Goal: Task Accomplishment & Management: Manage account settings

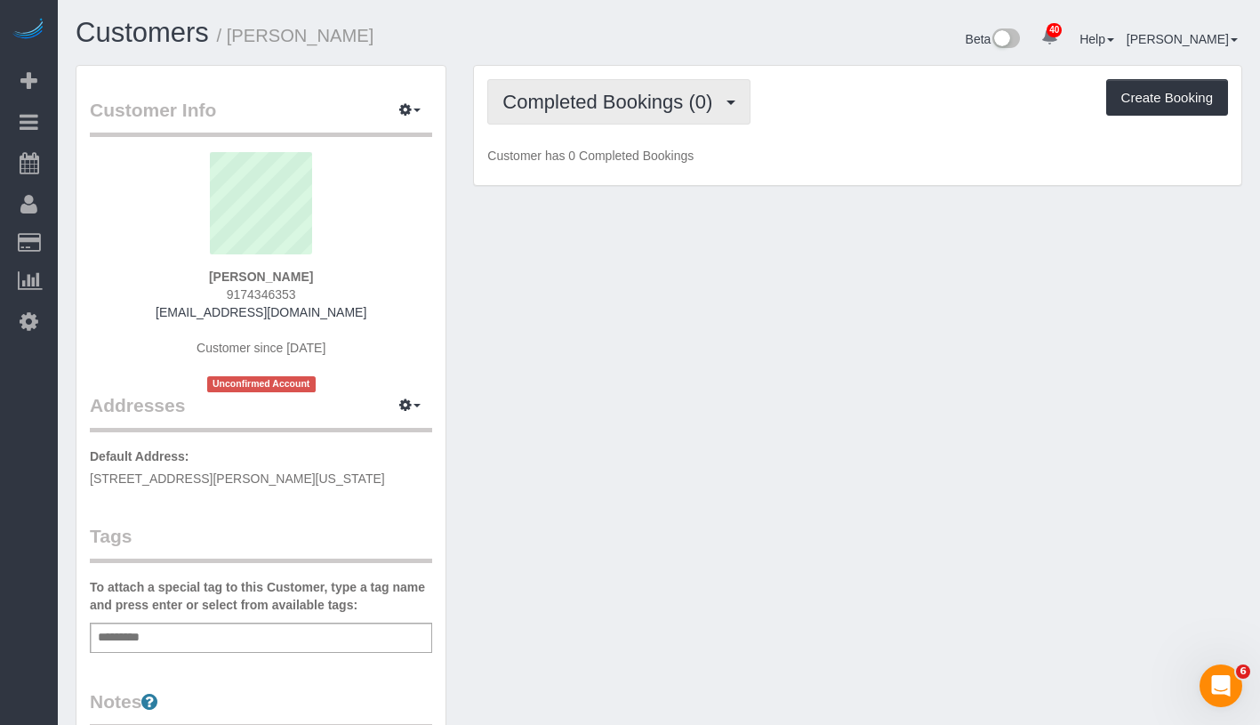
click at [578, 100] on span "Completed Bookings (0)" at bounding box center [611, 102] width 219 height 22
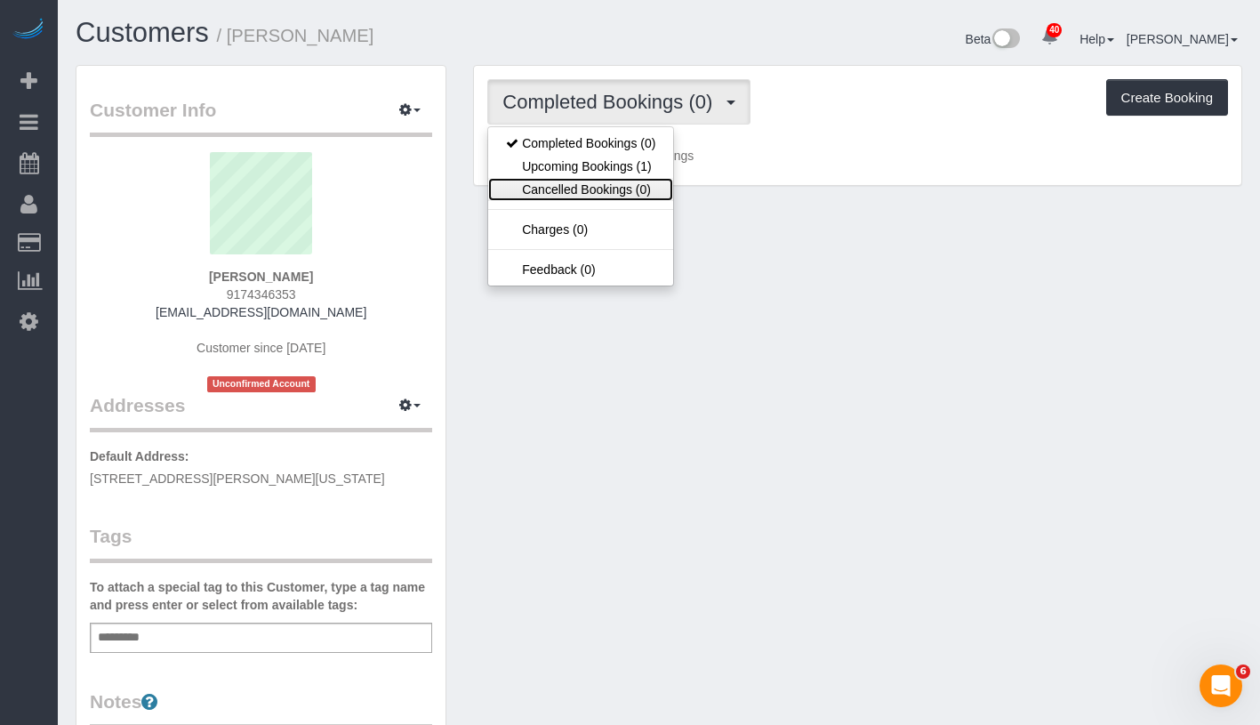
click at [579, 181] on link "Cancelled Bookings (0)" at bounding box center [580, 189] width 185 height 23
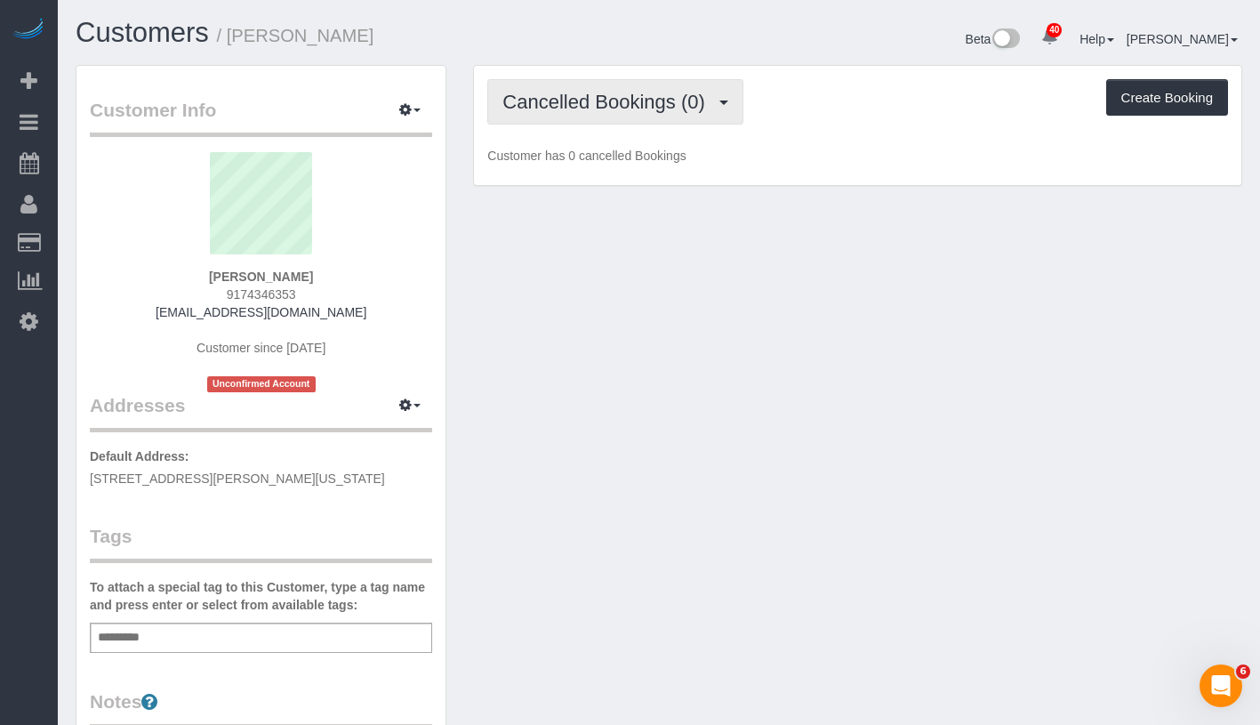
click at [632, 108] on span "Cancelled Bookings (0)" at bounding box center [607, 102] width 211 height 22
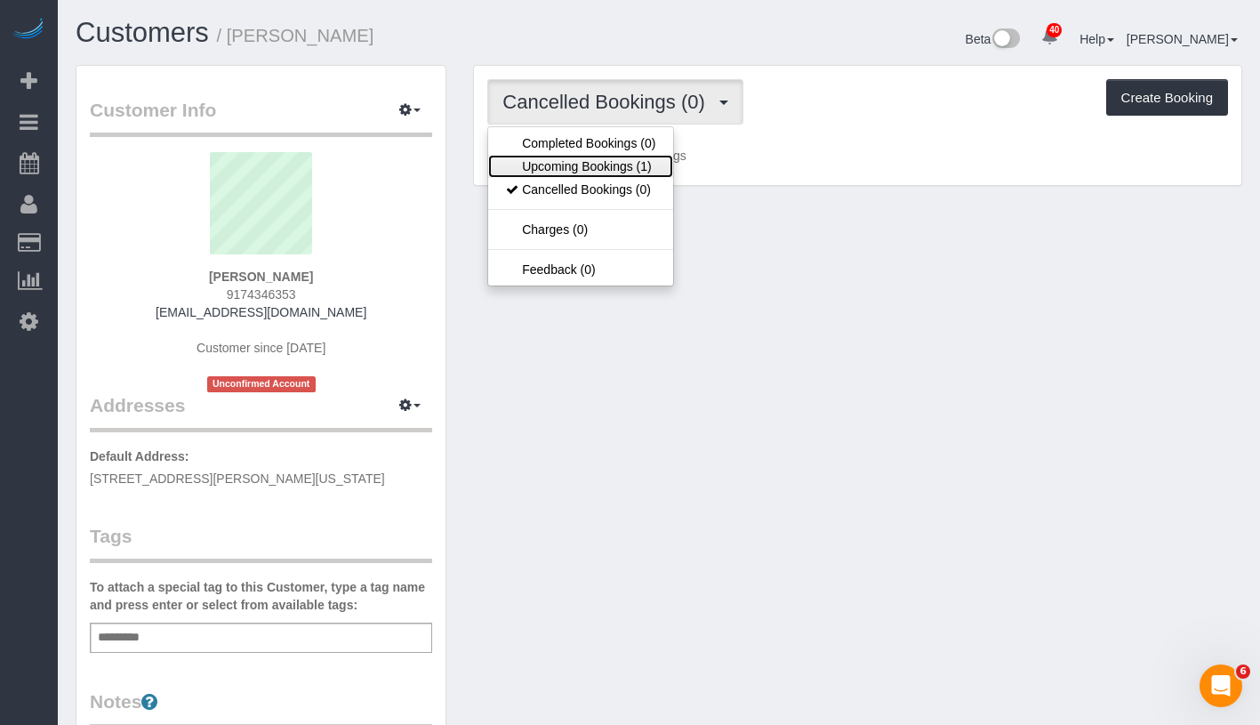
click at [609, 158] on link "Upcoming Bookings (1)" at bounding box center [580, 166] width 185 height 23
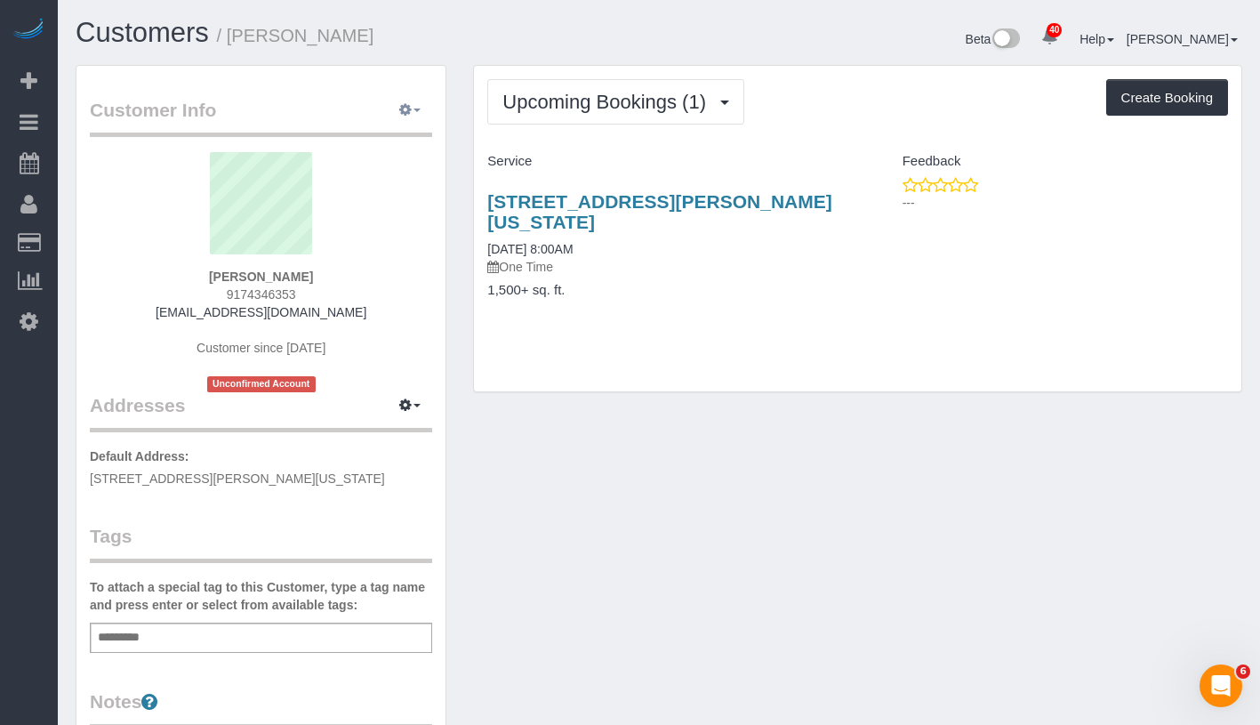
click at [414, 111] on span "button" at bounding box center [417, 110] width 7 height 4
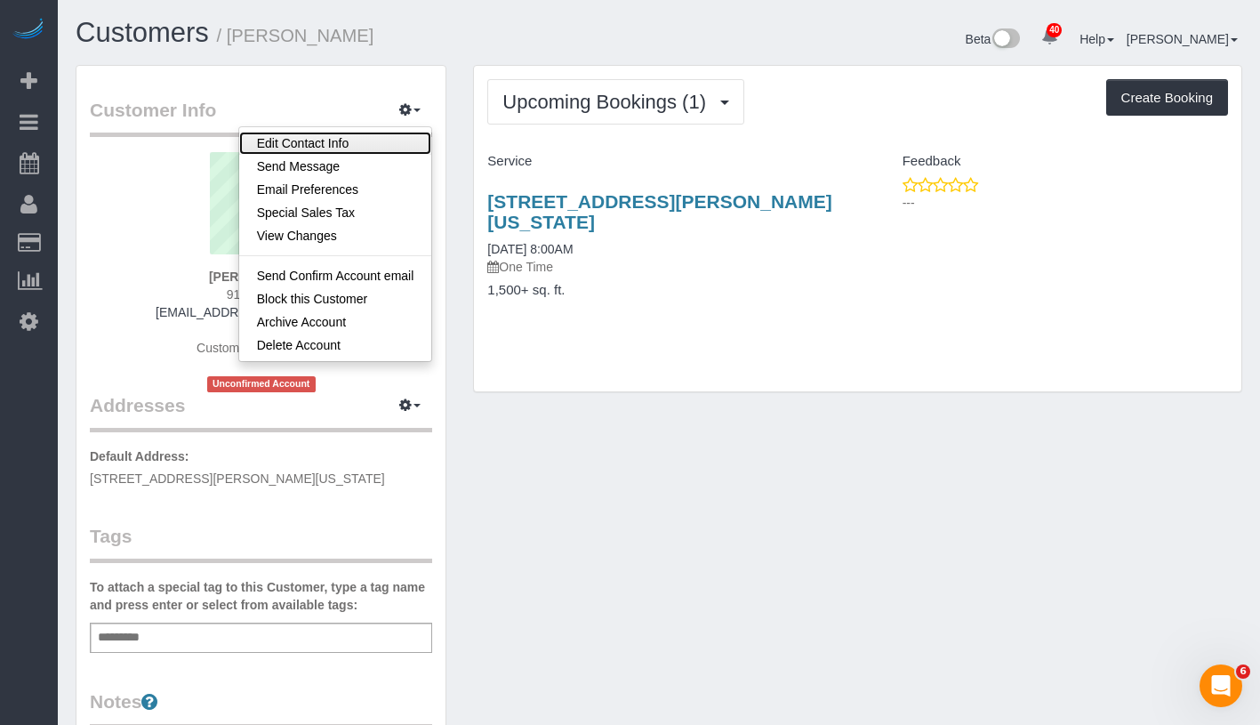
click at [352, 151] on link "Edit Contact Info" at bounding box center [335, 143] width 193 height 23
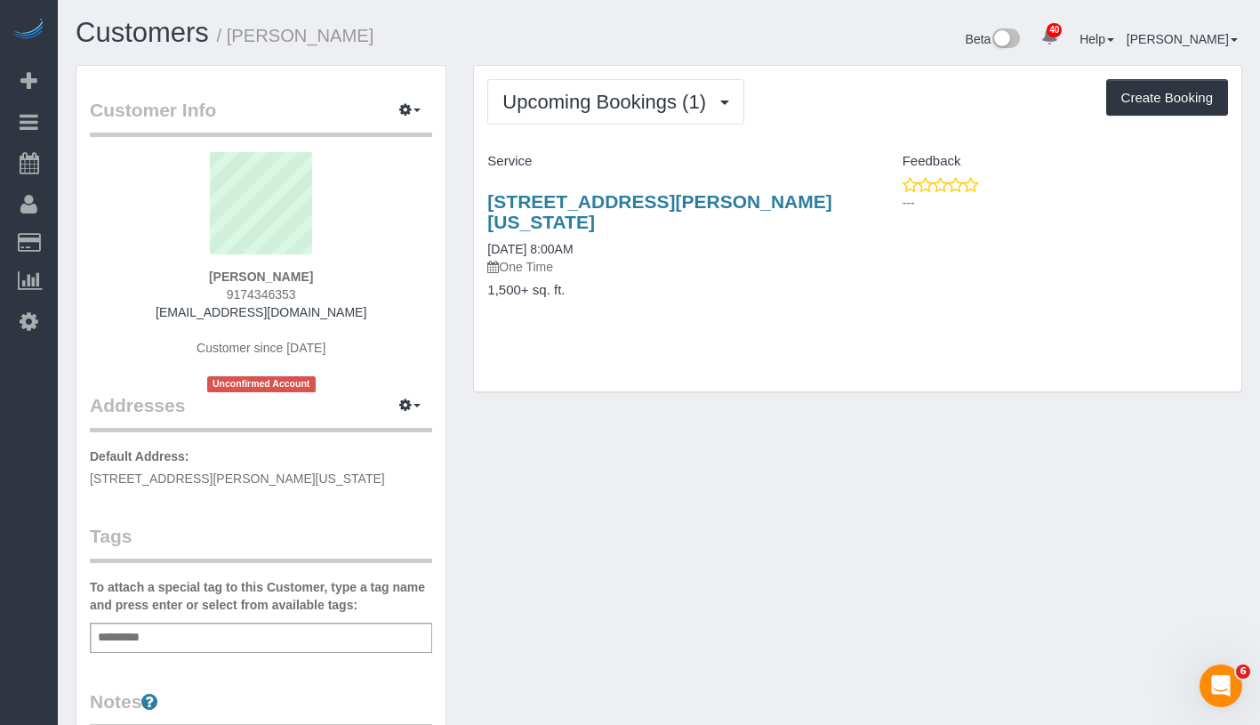
select select "NY"
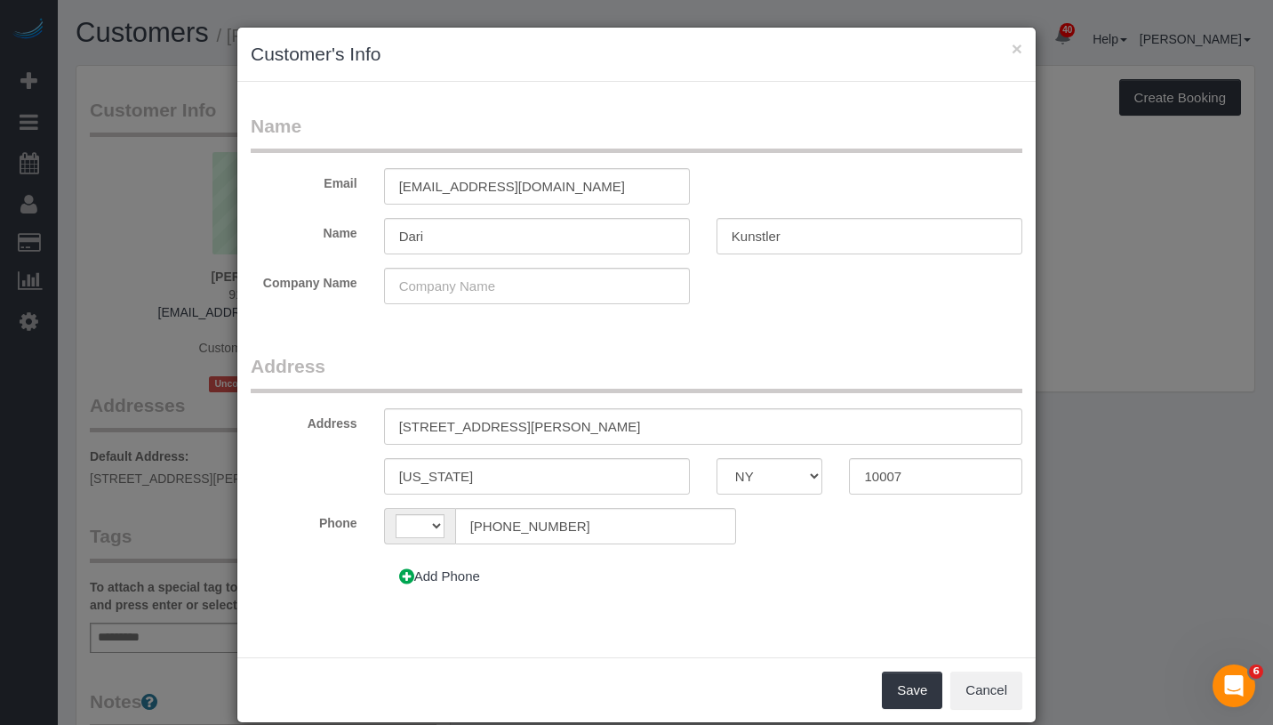
select select "string:[GEOGRAPHIC_DATA]"
click at [470, 427] on input "19 Warren st, 4W" at bounding box center [703, 426] width 638 height 36
click at [500, 422] on input "19 Warren Street 4W" at bounding box center [703, 426] width 638 height 36
type input "[STREET_ADDRESS][PERSON_NAME] 4W"
click at [399, 472] on input "new york" at bounding box center [537, 476] width 306 height 36
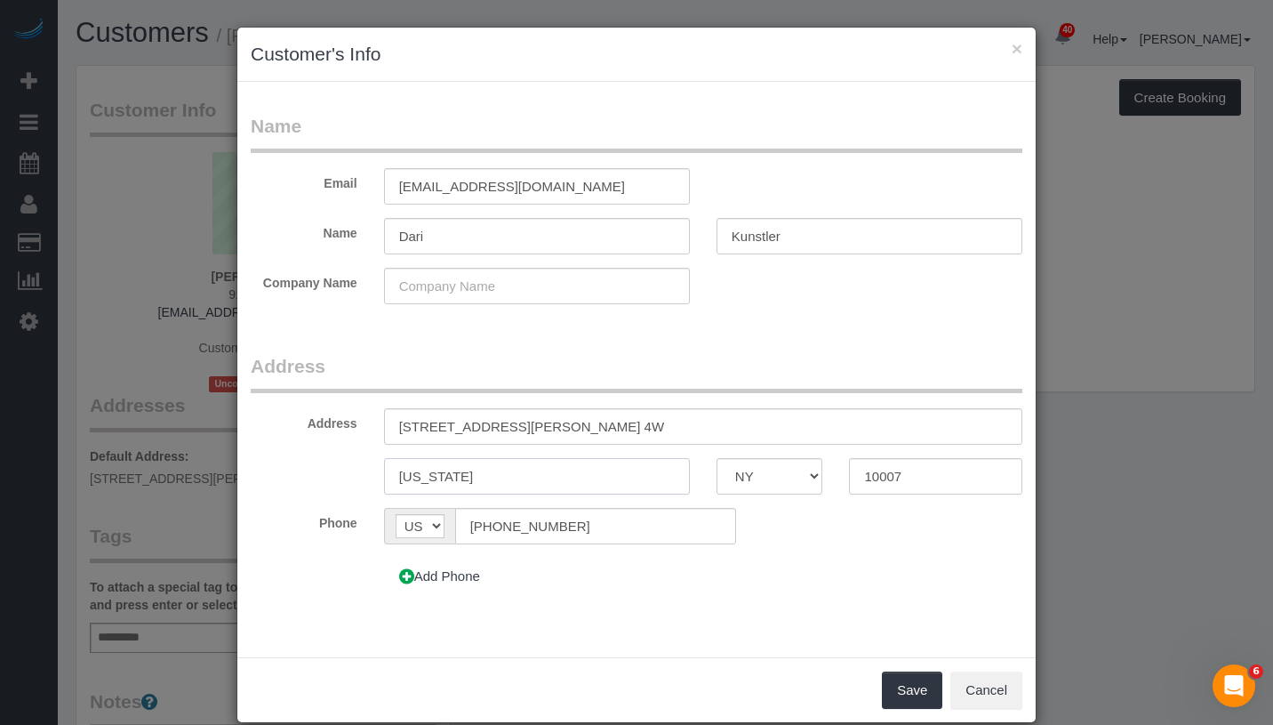
click at [431, 484] on input "New york" at bounding box center [537, 476] width 306 height 36
type input "[US_STATE]"
click at [914, 695] on button "Save" at bounding box center [912, 689] width 60 height 37
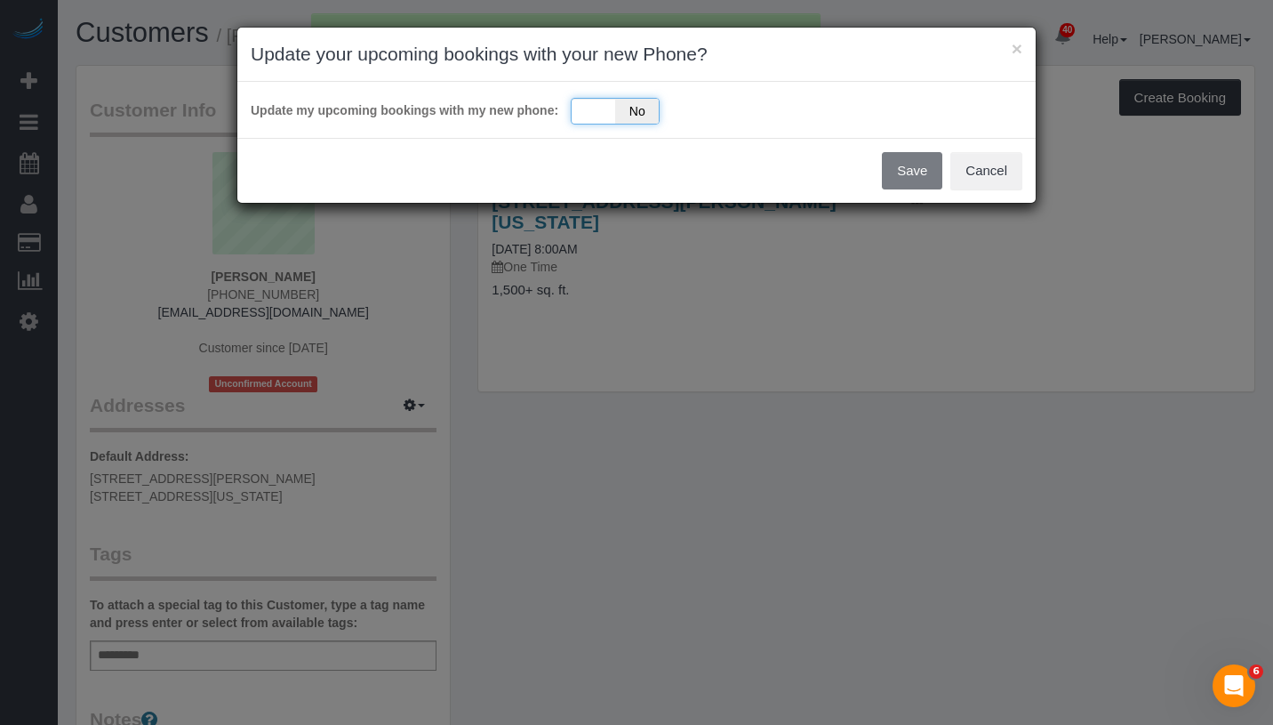
click at [595, 108] on div "Yes No" at bounding box center [615, 111] width 89 height 27
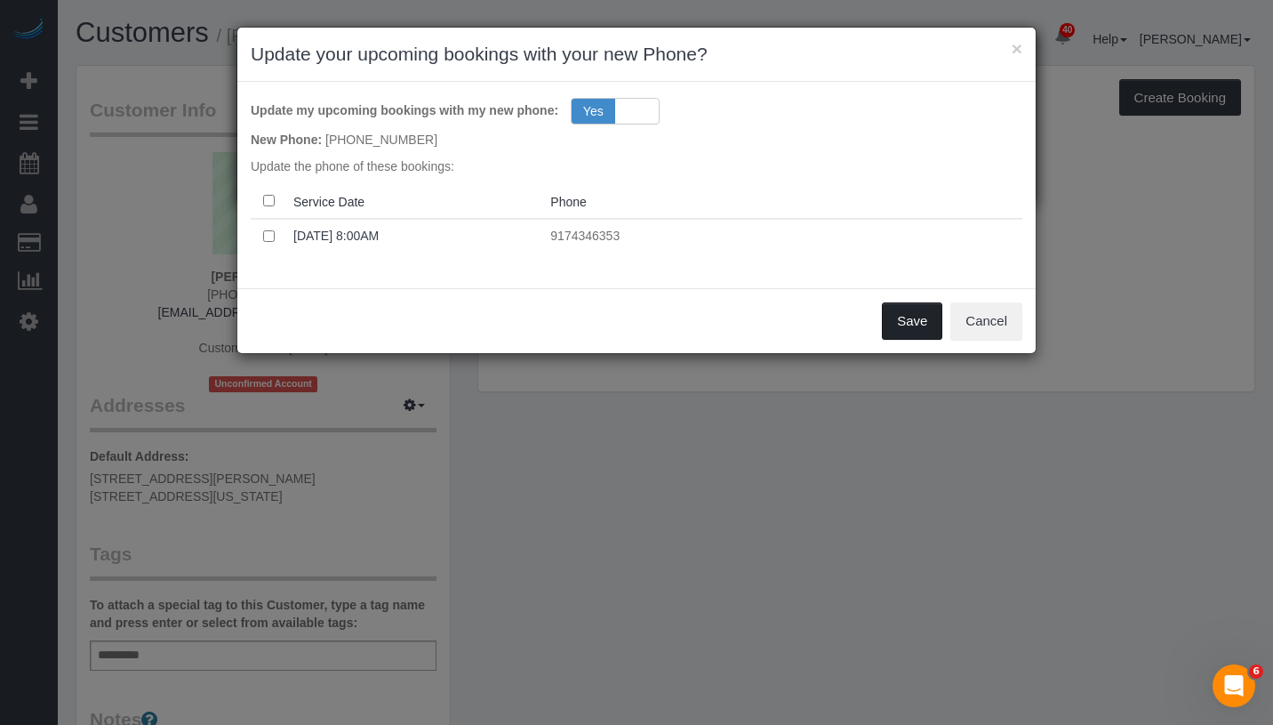
click at [896, 317] on button "Save" at bounding box center [912, 320] width 60 height 37
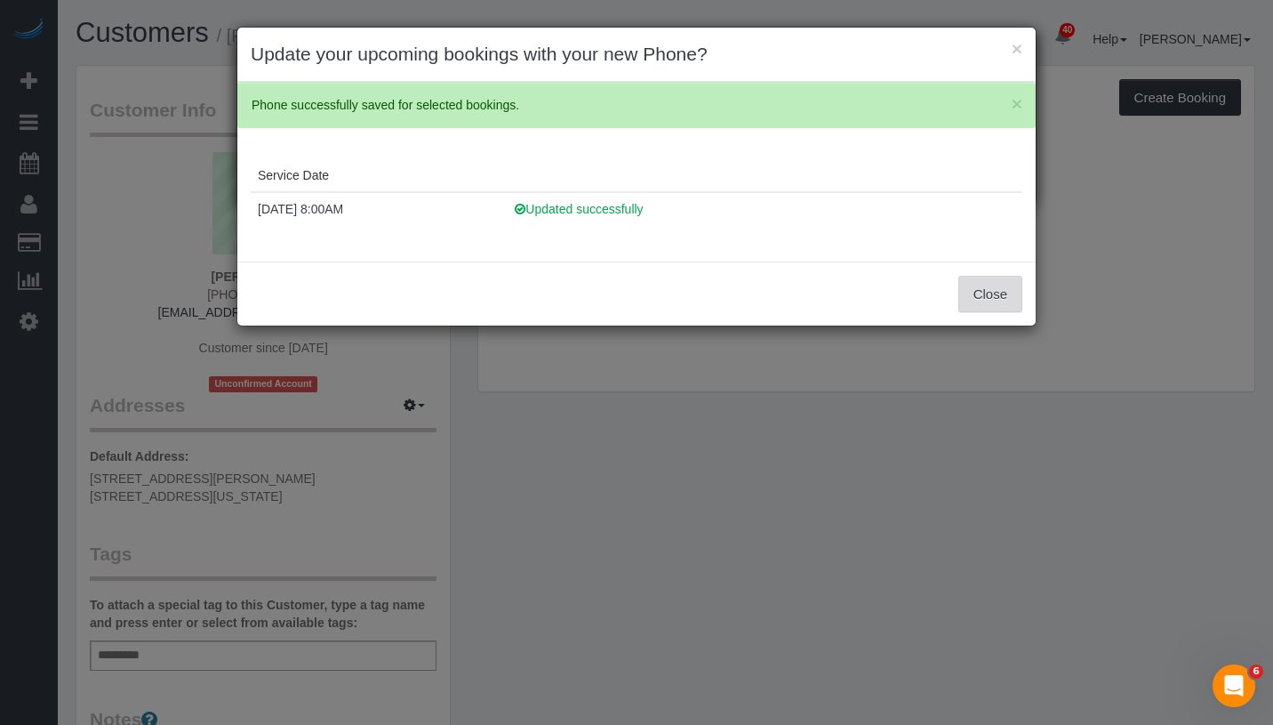
click at [1005, 301] on button "Close" at bounding box center [991, 294] width 64 height 37
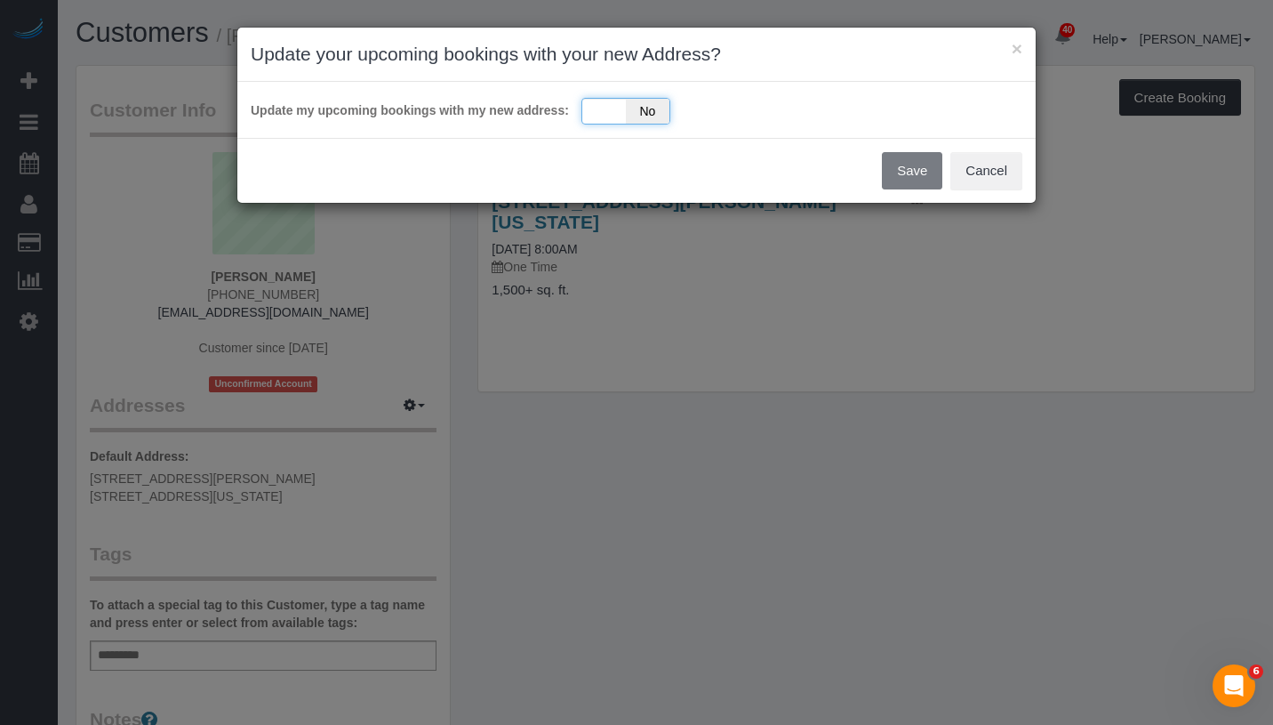
click at [604, 119] on div "Yes No" at bounding box center [626, 111] width 89 height 27
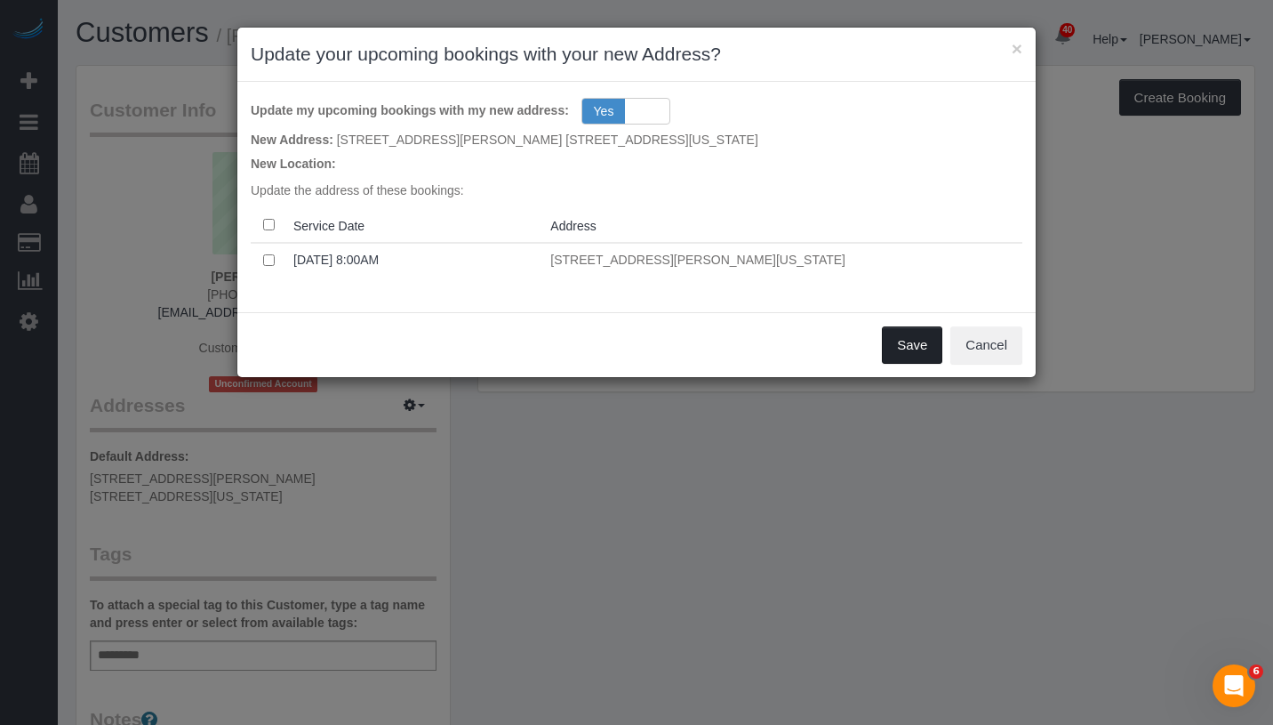
click at [898, 342] on button "Save" at bounding box center [912, 344] width 60 height 37
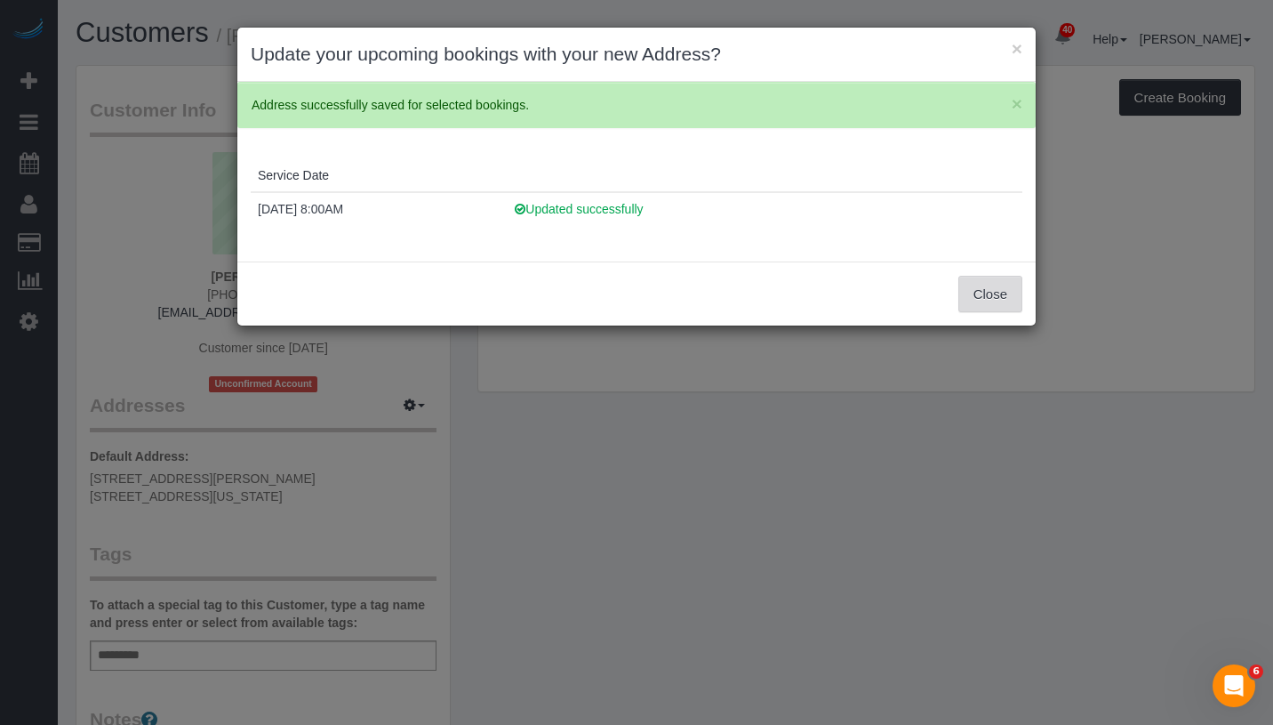
click at [979, 295] on button "Close" at bounding box center [991, 294] width 64 height 37
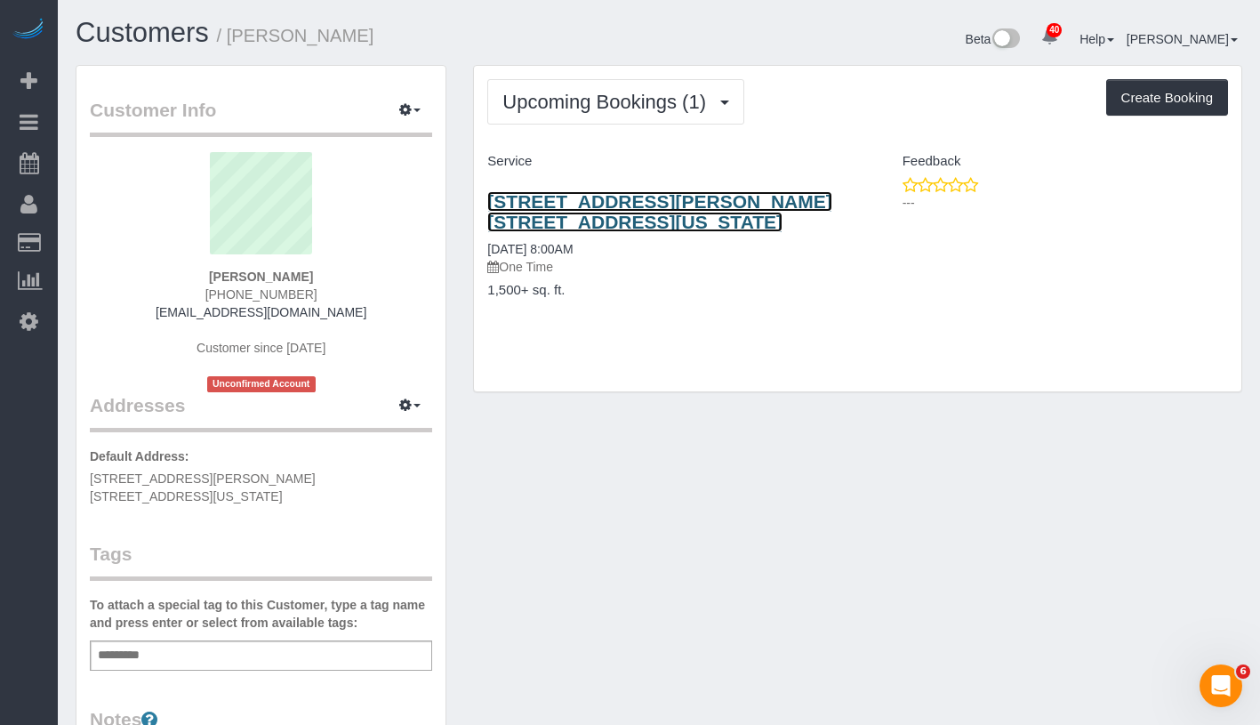
click at [591, 205] on link "19 Warren Street Apt. 4w, New York, NY 10007" at bounding box center [659, 211] width 344 height 41
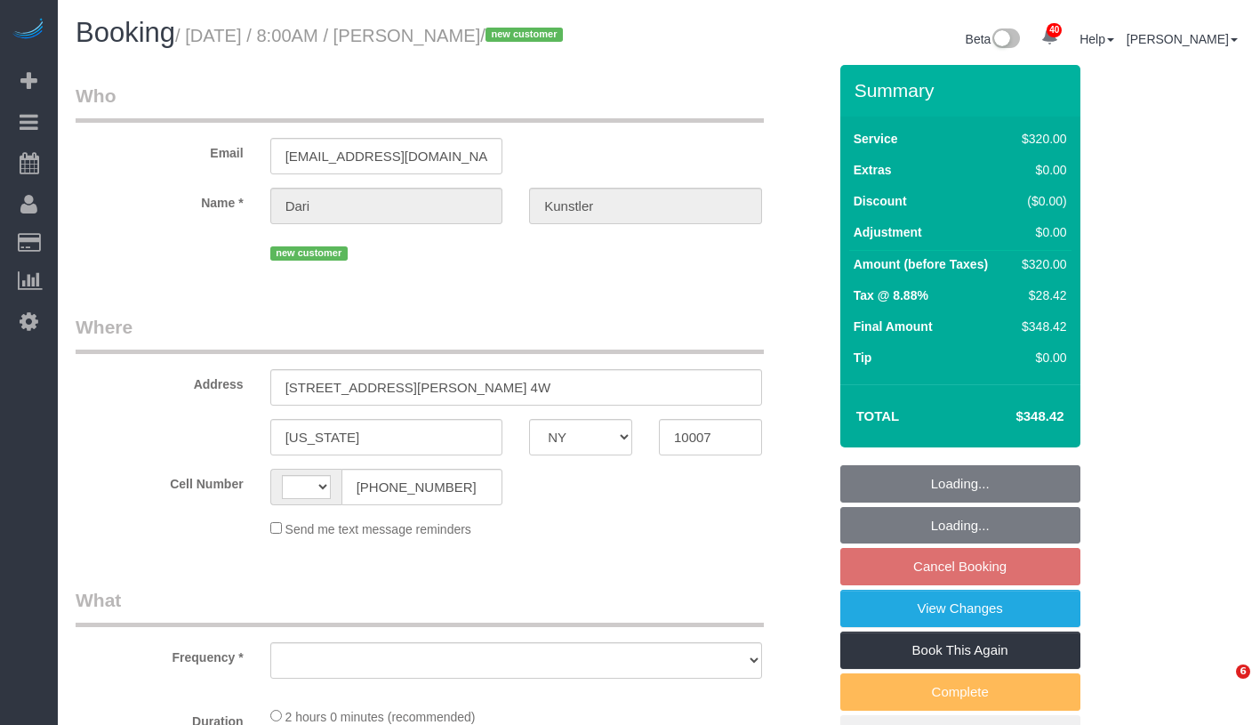
select select "NY"
select select "object:562"
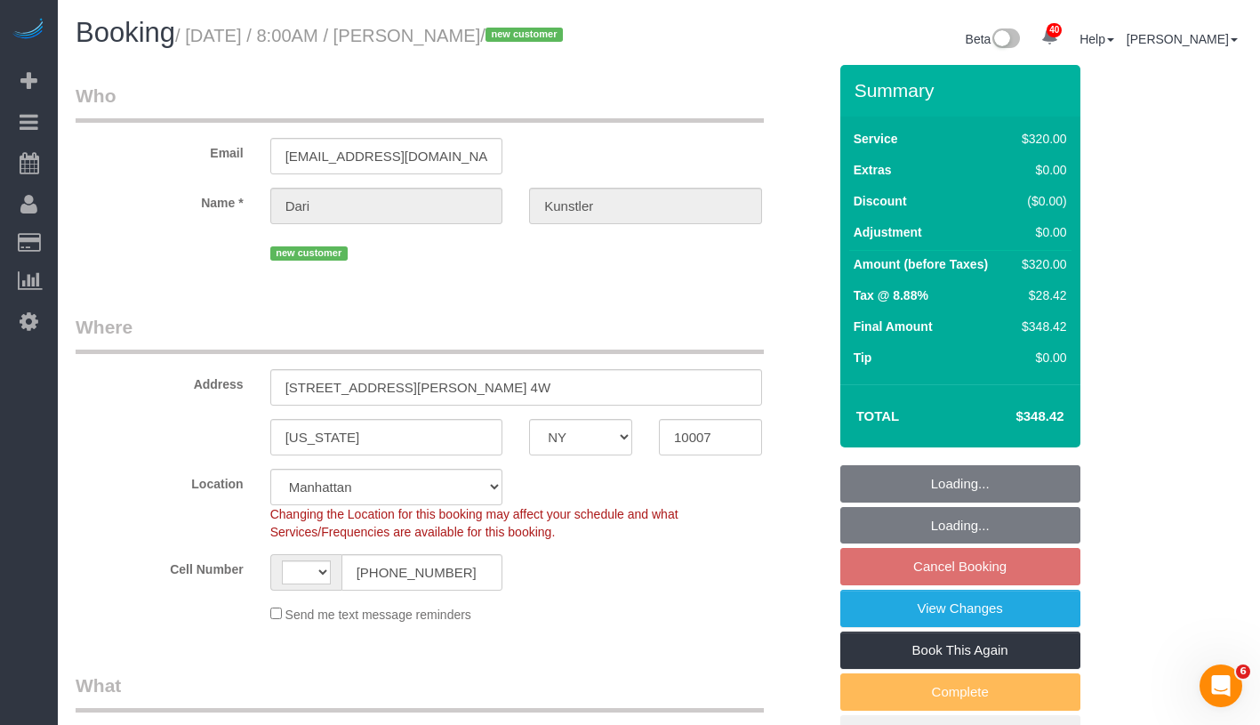
select select "string:[GEOGRAPHIC_DATA]"
select select "string:stripe-pm_1SIYUL4VGloSiKo7Gh6R42uc"
select select "spot1"
select select "number:89"
select select "number:90"
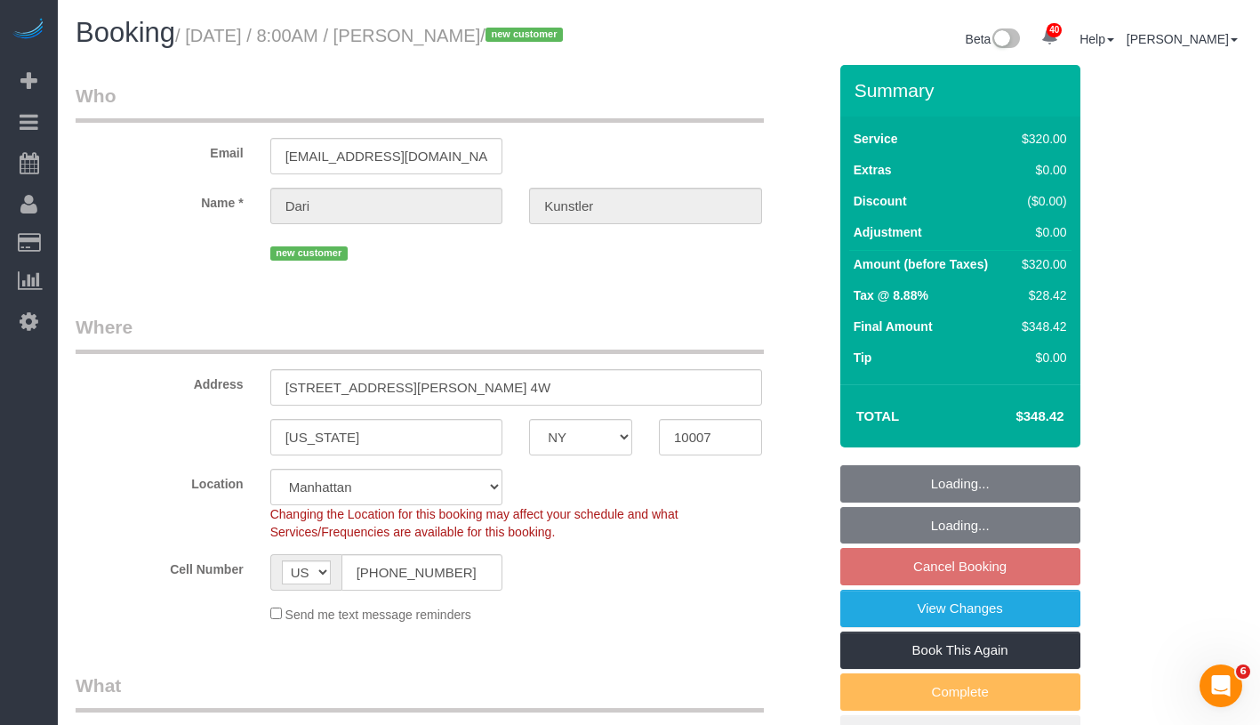
select select "number:15"
select select "number:7"
select select "object:1056"
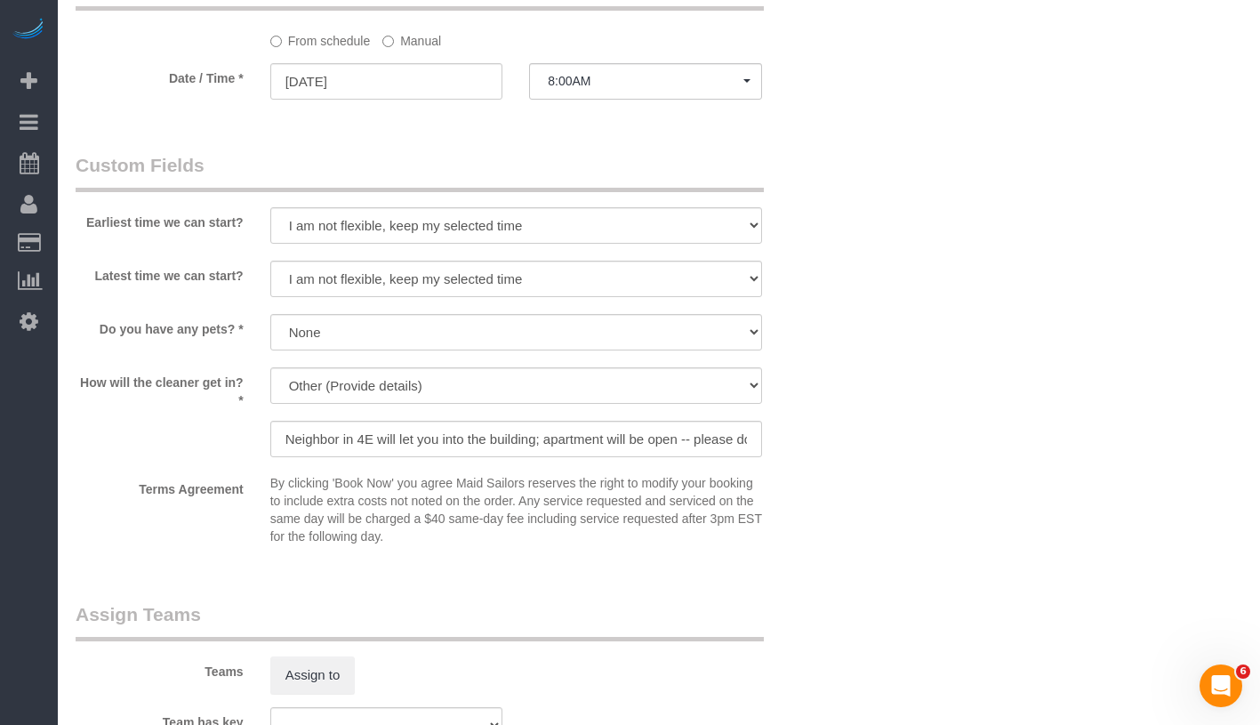
scroll to position [1477, 0]
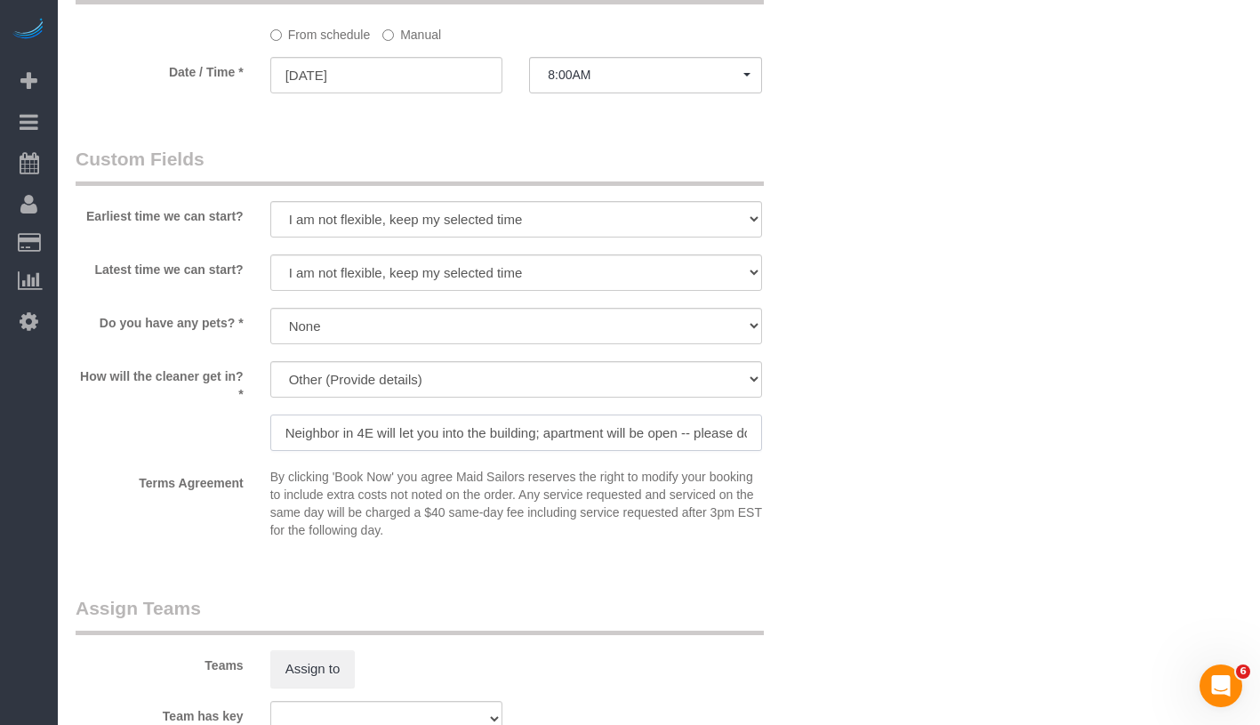
click at [583, 432] on input "Neighbor in 4E will let you into the building; apartment will be open -- please…" at bounding box center [516, 432] width 492 height 36
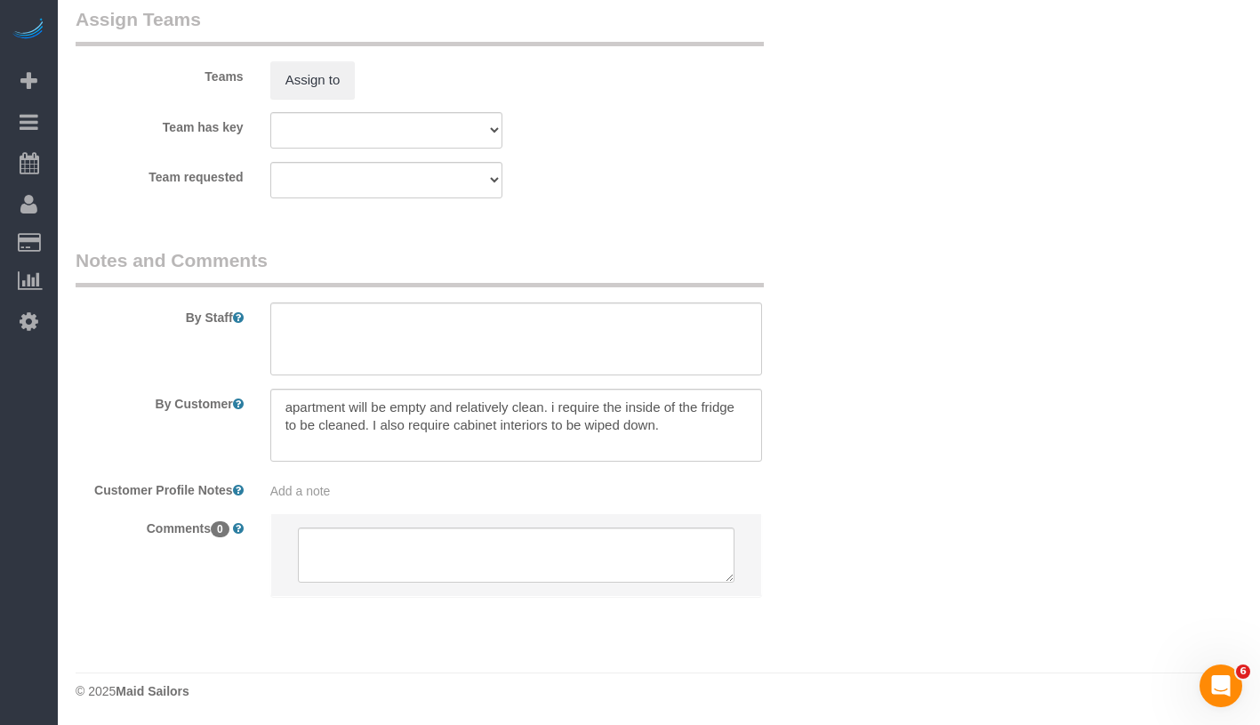
scroll to position [0, 0]
